Goal: Task Accomplishment & Management: Use online tool/utility

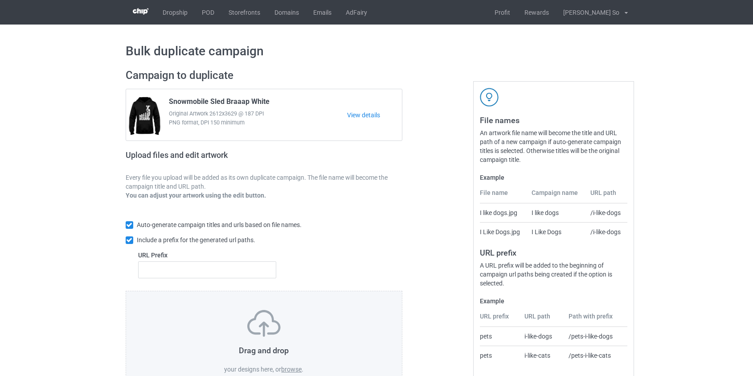
click at [294, 368] on label "browse" at bounding box center [291, 369] width 21 height 7
click at [0, 0] on input "browse" at bounding box center [0, 0] width 0 height 0
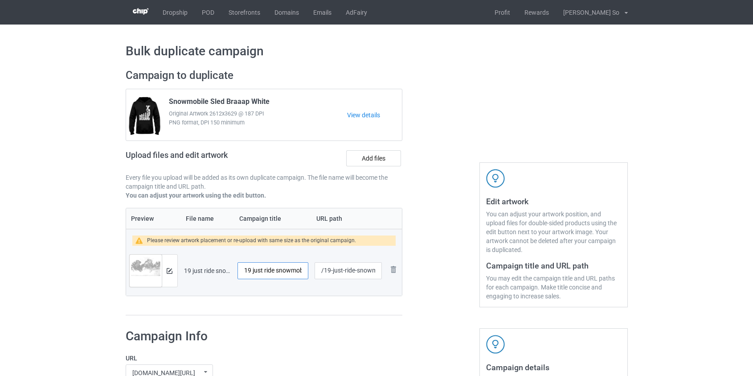
click at [277, 272] on input "19 just ride snowmobile" at bounding box center [273, 270] width 71 height 17
type input "Snowmobile Sled Just Ride"
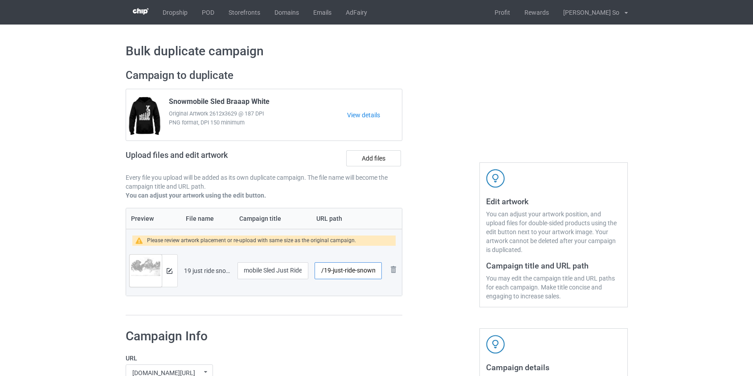
scroll to position [0, 0]
click at [358, 271] on input "/19-just-ride-snowmobile" at bounding box center [348, 270] width 67 height 17
click at [167, 268] on img at bounding box center [170, 271] width 6 height 6
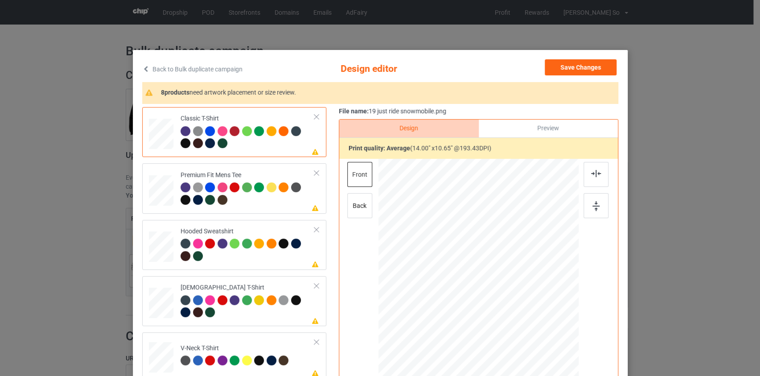
click at [200, 68] on link "Back to Bulk duplicate campaign" at bounding box center [192, 69] width 100 height 20
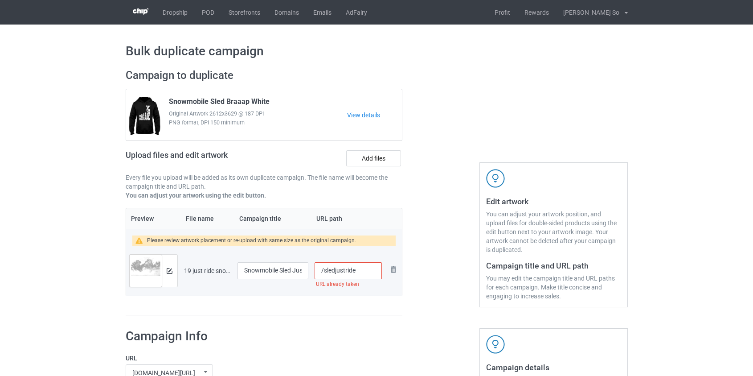
click at [334, 271] on input "/sledjustride" at bounding box center [348, 270] width 67 height 17
click at [346, 270] on input "/sled-justride" at bounding box center [348, 270] width 67 height 17
drag, startPoint x: 346, startPoint y: 271, endPoint x: 470, endPoint y: 272, distance: 123.5
click at [466, 271] on div "Campaign to duplicate Snowmobile Sled Braaap White Original Artwork 2612x3629 @…" at bounding box center [376, 191] width 515 height 259
click at [335, 271] on input "/sled-just" at bounding box center [348, 270] width 67 height 17
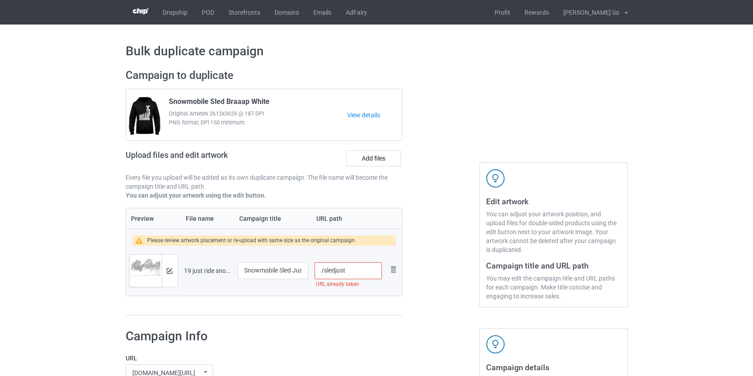
click at [356, 269] on input "/sledjust" at bounding box center [348, 270] width 67 height 17
type input "/sledjustsnow"
click at [170, 267] on button at bounding box center [170, 270] width 6 height 7
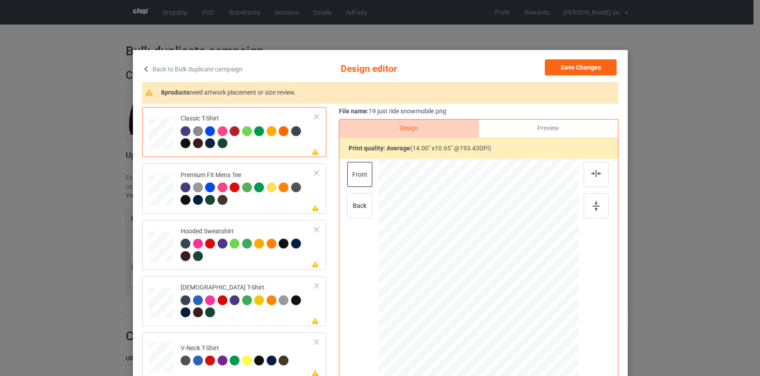
click at [170, 70] on link "Back to Bulk duplicate campaign" at bounding box center [192, 69] width 100 height 20
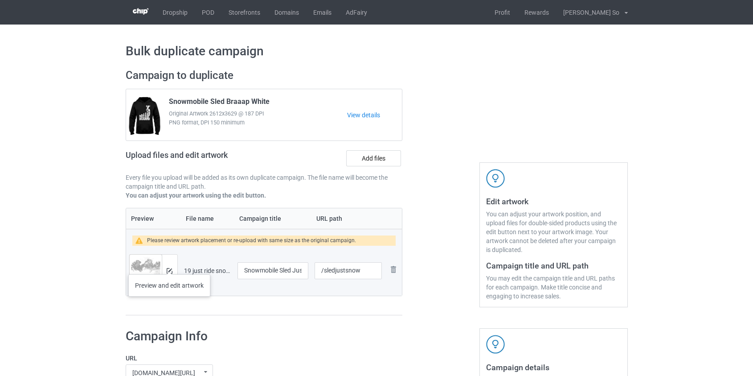
click at [169, 265] on div at bounding box center [170, 271] width 16 height 32
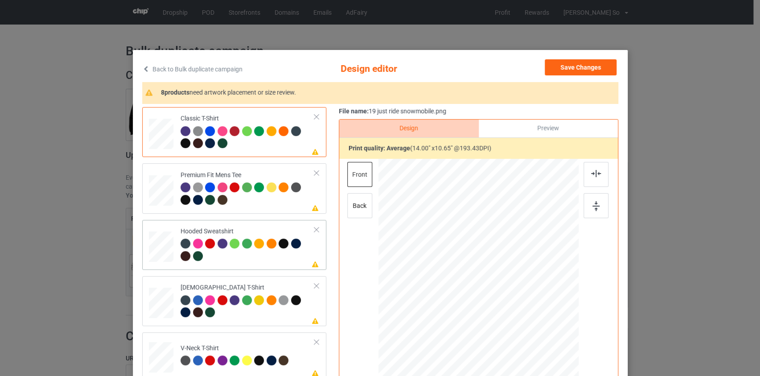
click at [157, 243] on div at bounding box center [161, 244] width 9 height 10
click at [170, 72] on link "Back to Bulk duplicate campaign" at bounding box center [192, 69] width 100 height 20
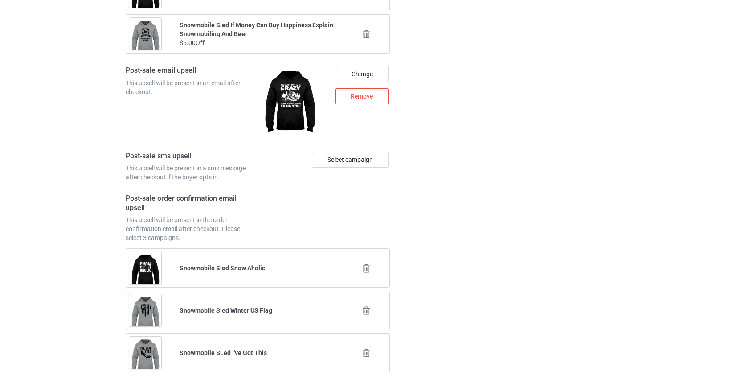
scroll to position [1250, 0]
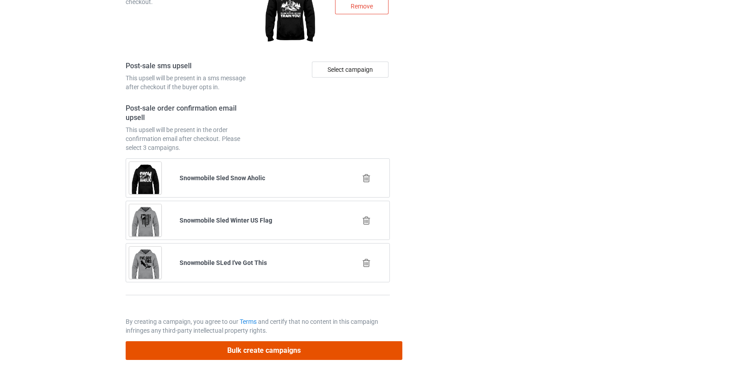
click at [250, 352] on button "Bulk create campaigns" at bounding box center [264, 350] width 277 height 18
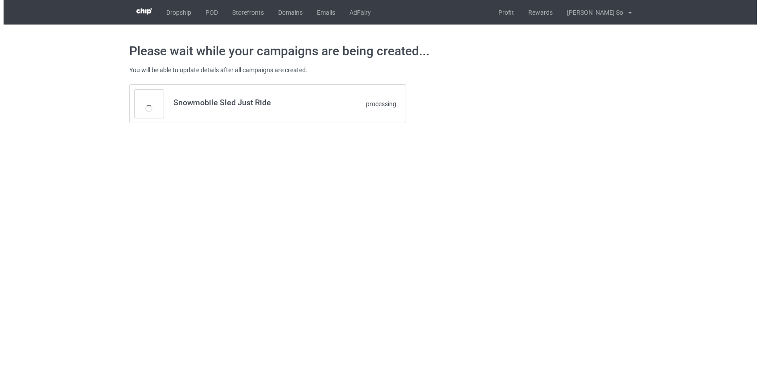
scroll to position [0, 0]
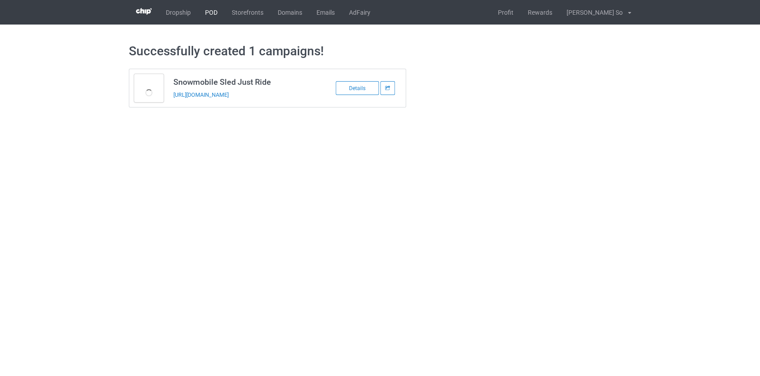
click at [211, 13] on link "POD" at bounding box center [211, 12] width 27 height 25
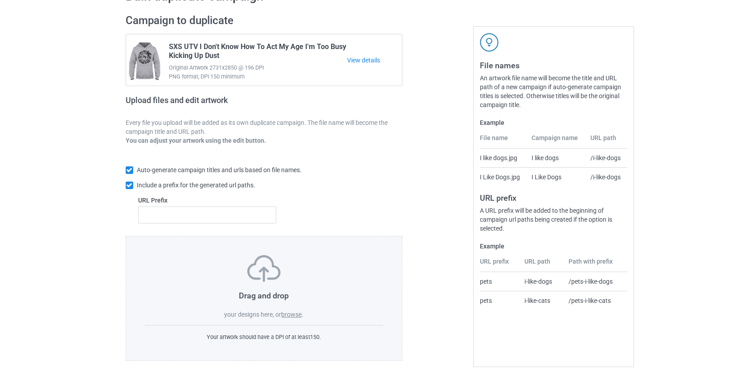
scroll to position [58, 0]
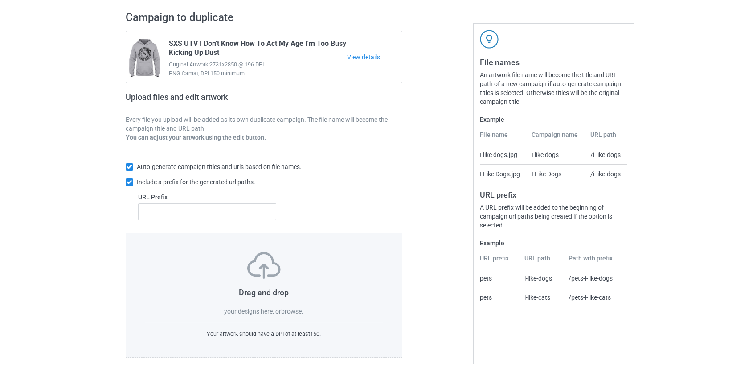
click at [292, 313] on label "browse" at bounding box center [291, 311] width 21 height 7
click at [0, 0] on input "browse" at bounding box center [0, 0] width 0 height 0
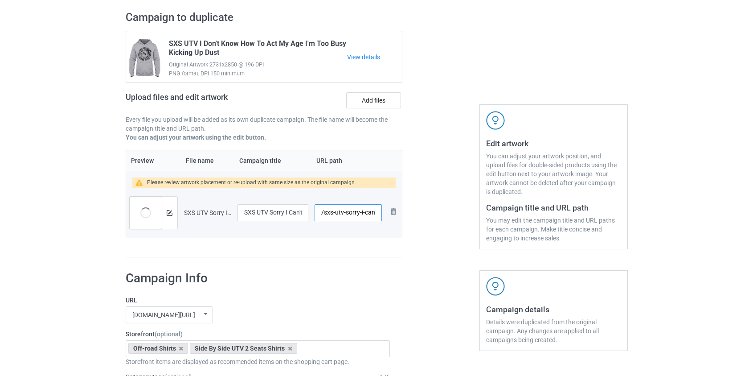
scroll to position [0, 62]
drag, startPoint x: 360, startPoint y: 210, endPoint x: 598, endPoint y: 245, distance: 240.6
click at [598, 245] on div "Campaign to duplicate SXS UTV I Don't Know How To Act My Age I'm Too Busy Kicki…" at bounding box center [376, 133] width 515 height 259
click at [329, 212] on input "/sxs-utv-sorry" at bounding box center [348, 212] width 67 height 17
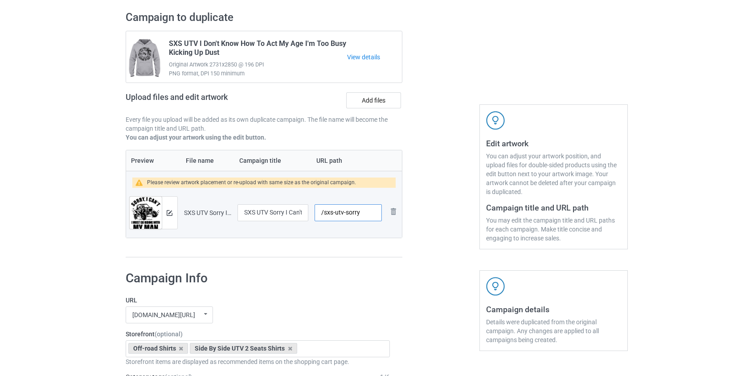
click at [329, 212] on input "/sxs-utv-sorry" at bounding box center [348, 212] width 67 height 17
type input "/utv-sorry"
click at [173, 211] on div at bounding box center [170, 213] width 16 height 32
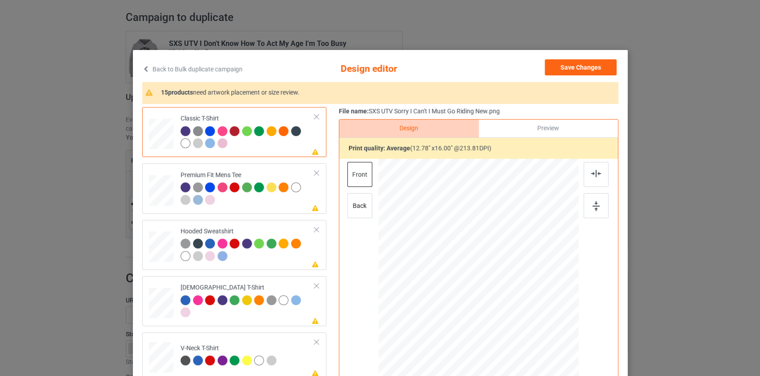
click at [214, 64] on link "Back to Bulk duplicate campaign" at bounding box center [192, 69] width 100 height 20
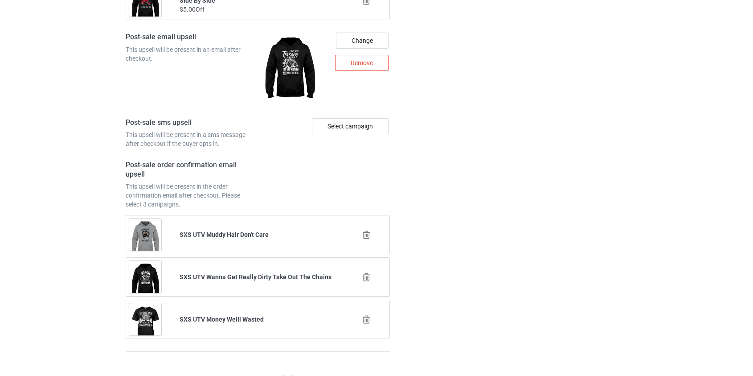
scroll to position [1250, 0]
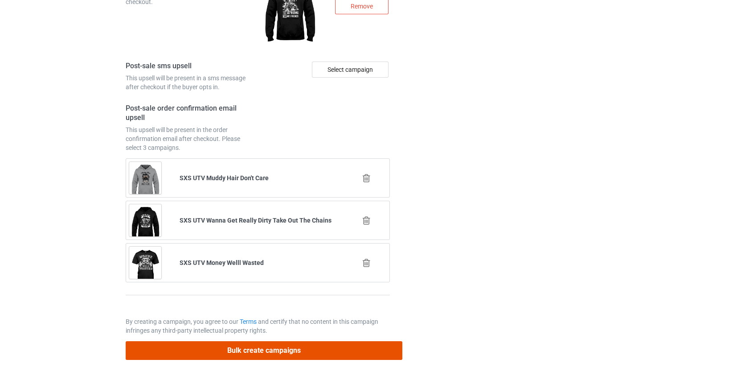
click at [242, 350] on button "Bulk create campaigns" at bounding box center [264, 350] width 277 height 18
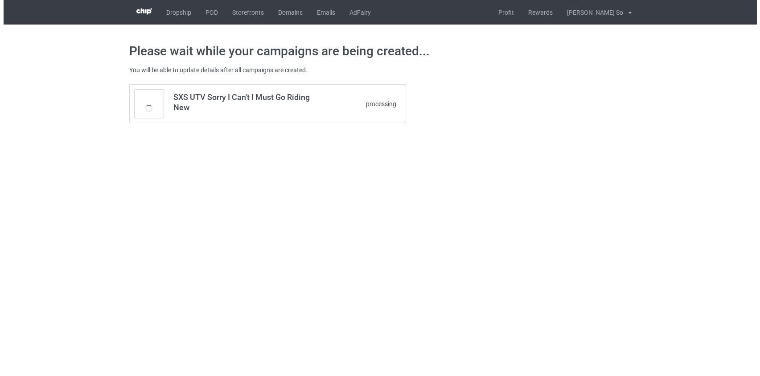
scroll to position [0, 0]
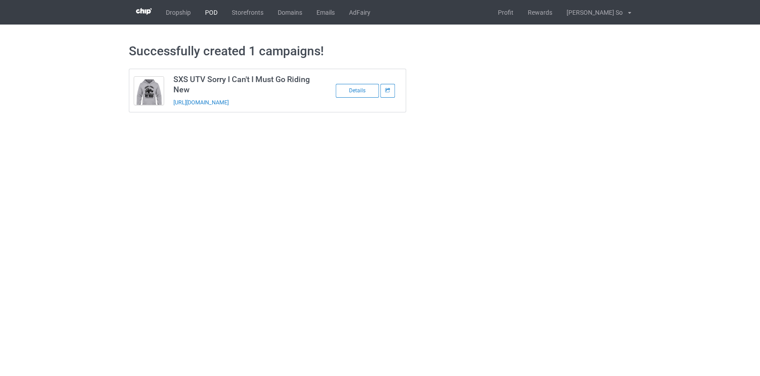
click at [214, 14] on link "POD" at bounding box center [211, 12] width 27 height 25
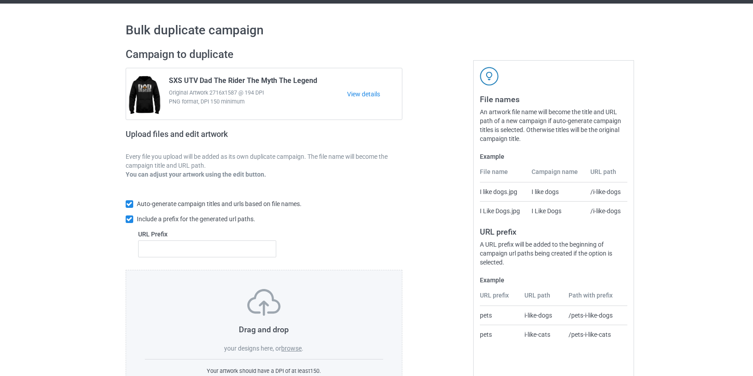
scroll to position [58, 0]
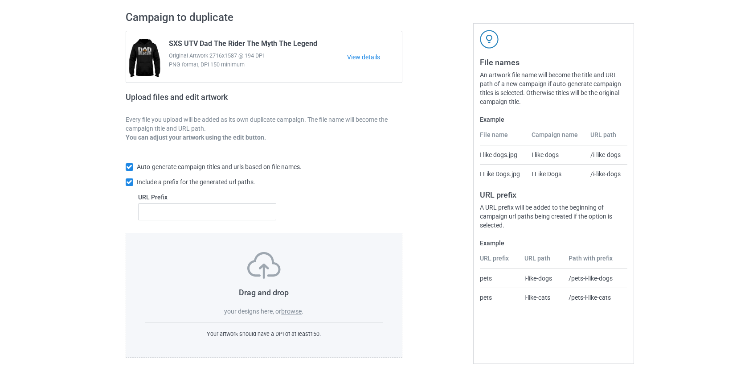
click at [296, 310] on label "browse" at bounding box center [291, 311] width 21 height 7
click at [0, 0] on input "browse" at bounding box center [0, 0] width 0 height 0
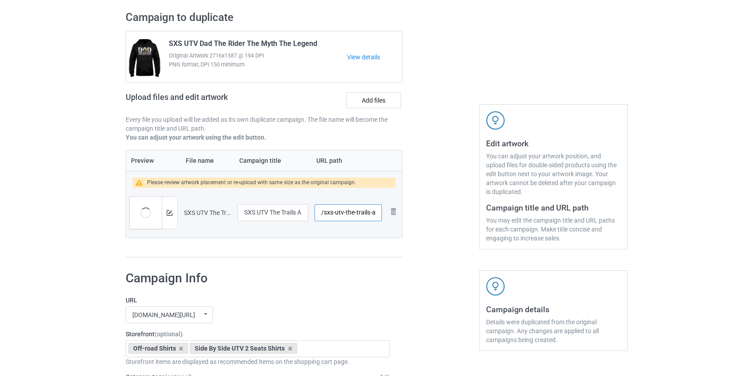
click at [328, 210] on input "/sxs-utv-the-trails-are-calling-and-i-must-go" at bounding box center [348, 212] width 67 height 17
drag, startPoint x: 358, startPoint y: 209, endPoint x: 622, endPoint y: 251, distance: 267.6
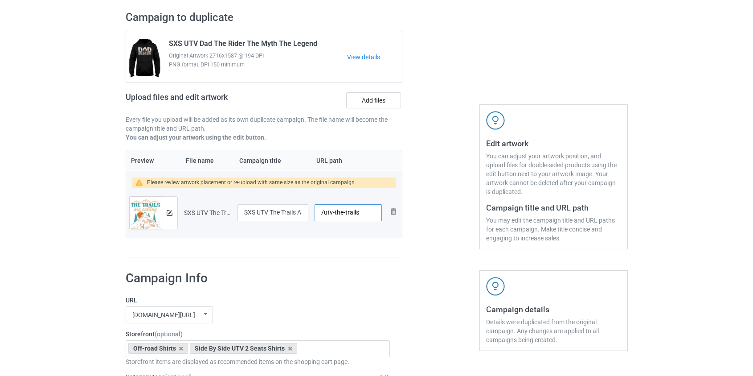
scroll to position [0, 0]
click at [339, 209] on input "/utv-the-trails" at bounding box center [348, 212] width 67 height 17
type input "/utv-trails"
click at [170, 214] on img at bounding box center [170, 213] width 6 height 6
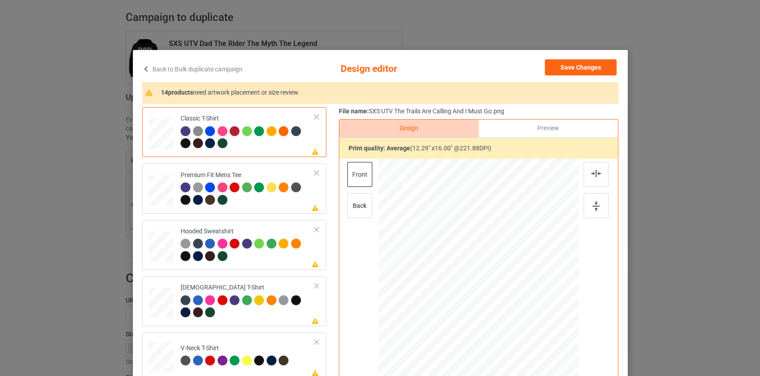
click at [169, 69] on link "Back to Bulk duplicate campaign" at bounding box center [192, 69] width 100 height 20
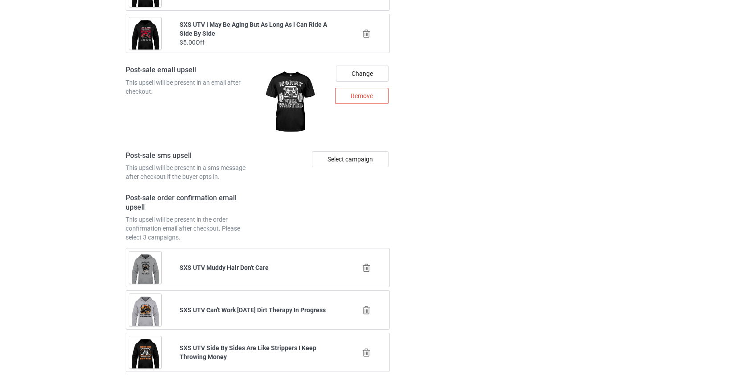
scroll to position [1250, 0]
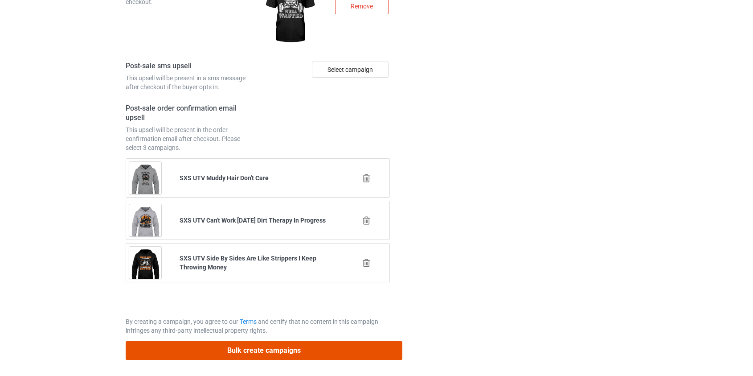
click at [250, 347] on button "Bulk create campaigns" at bounding box center [264, 350] width 277 height 18
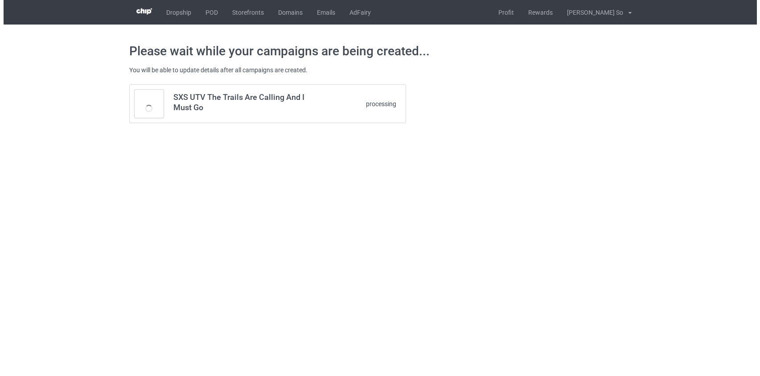
scroll to position [0, 0]
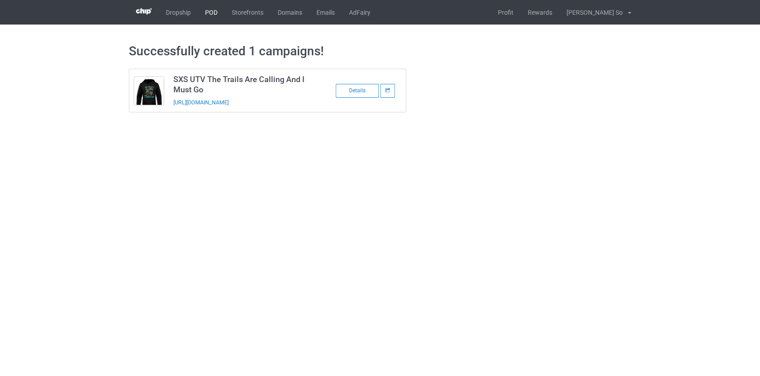
click at [209, 7] on link "POD" at bounding box center [211, 12] width 27 height 25
